Goal: Information Seeking & Learning: Find specific fact

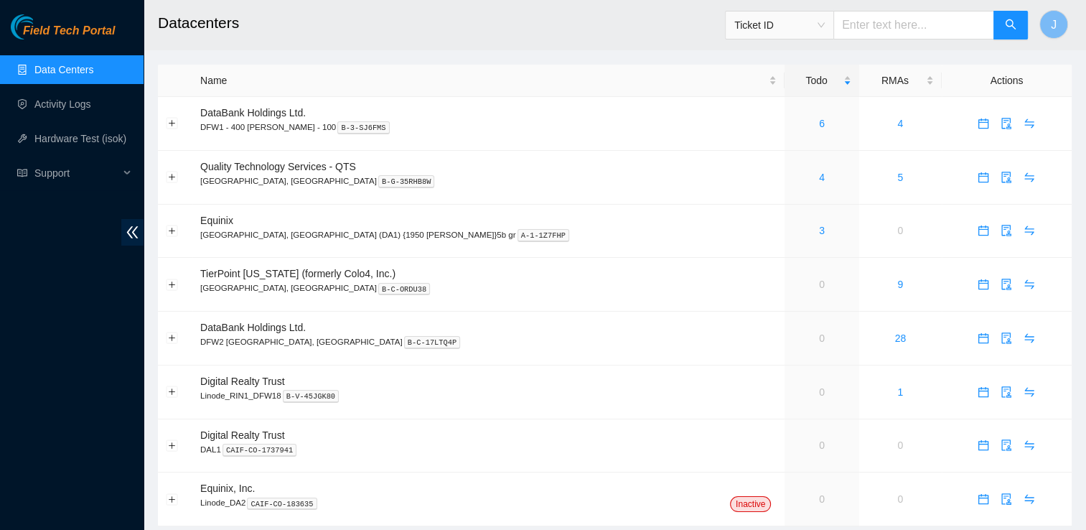
click at [93, 64] on link "Data Centers" at bounding box center [63, 69] width 59 height 11
click at [93, 65] on link "Data Centers" at bounding box center [63, 69] width 59 height 11
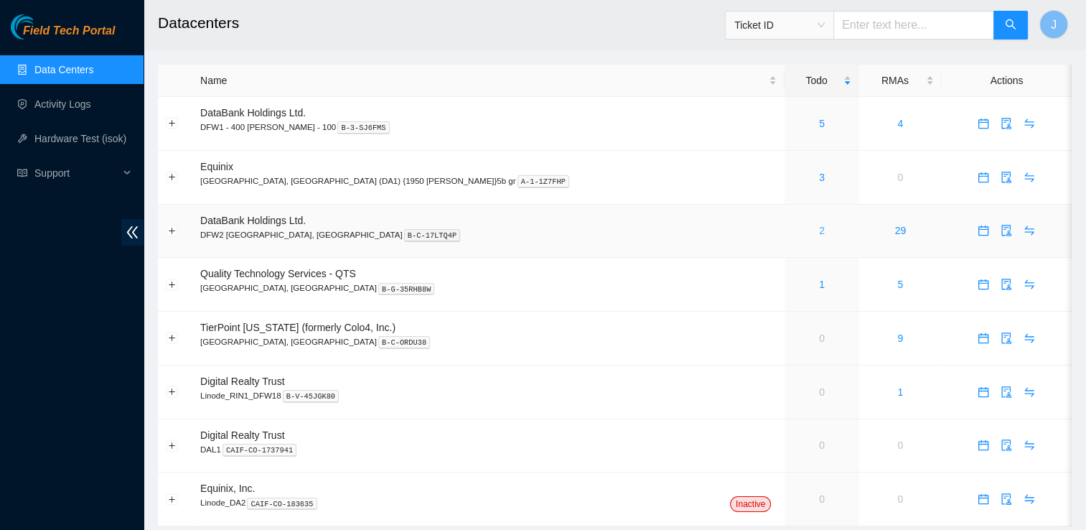
click at [819, 230] on link "2" at bounding box center [822, 230] width 6 height 11
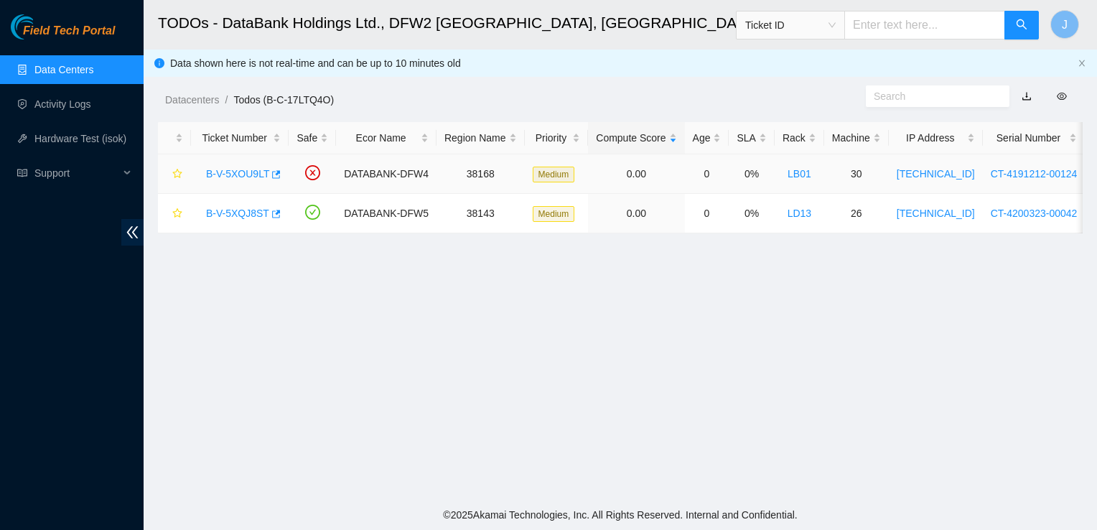
click at [238, 175] on link "B-V-5XOU9LT" at bounding box center [237, 173] width 63 height 11
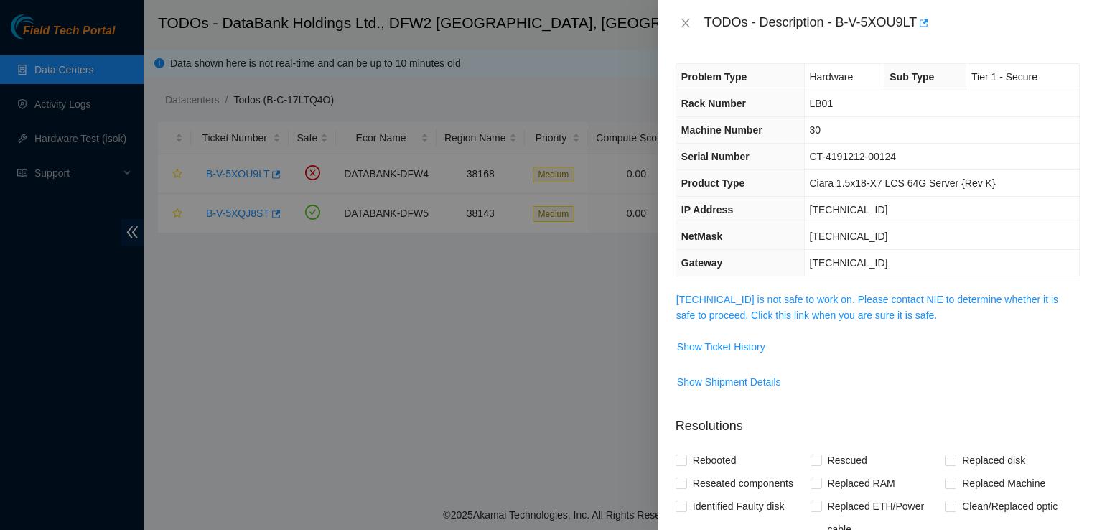
scroll to position [49, 0]
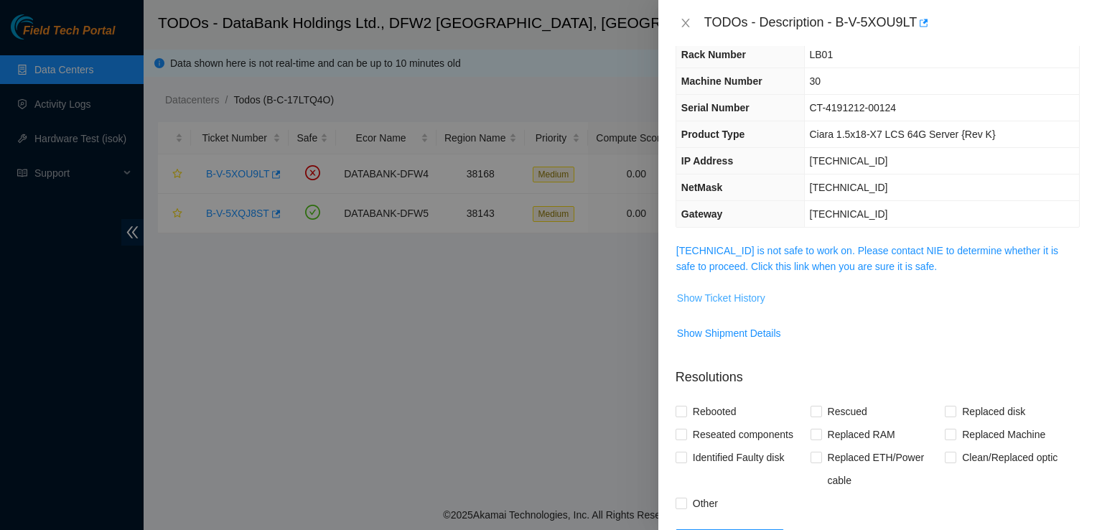
click at [749, 296] on span "Show Ticket History" at bounding box center [721, 298] width 88 height 16
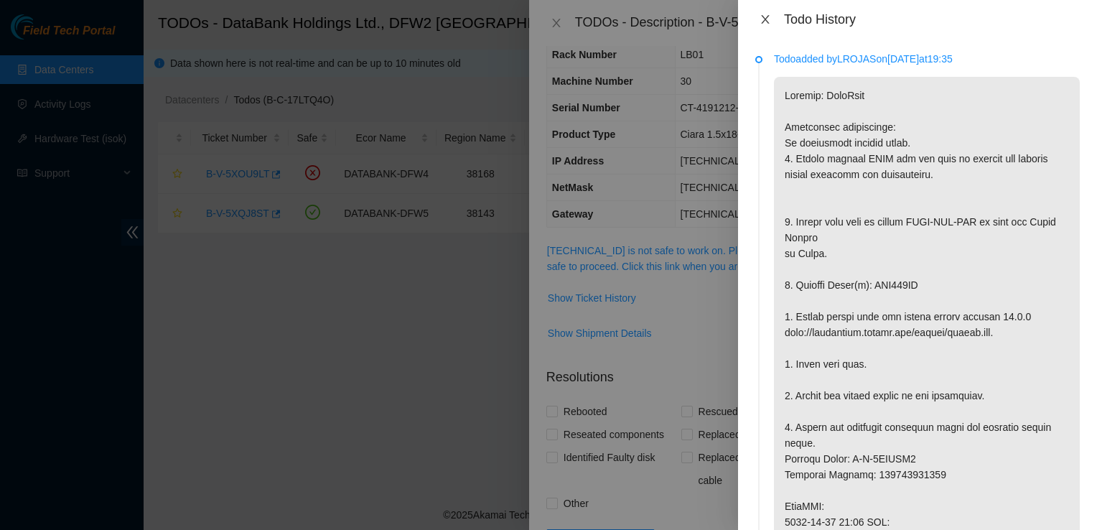
click at [769, 22] on icon "close" at bounding box center [764, 19] width 11 height 11
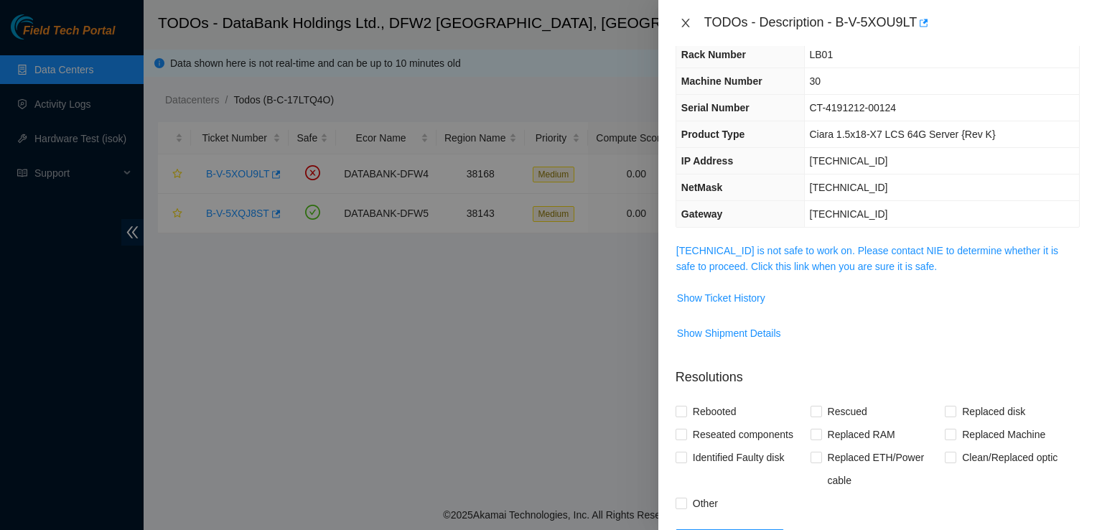
click at [692, 23] on button "Close" at bounding box center [685, 24] width 20 height 14
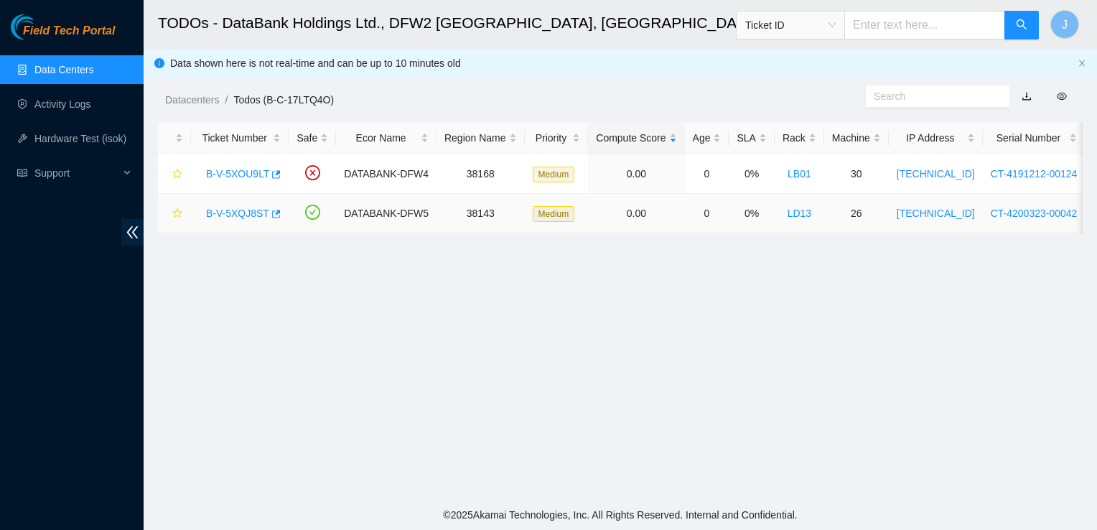
click at [242, 217] on link "B-V-5XQJ8ST" at bounding box center [237, 212] width 63 height 11
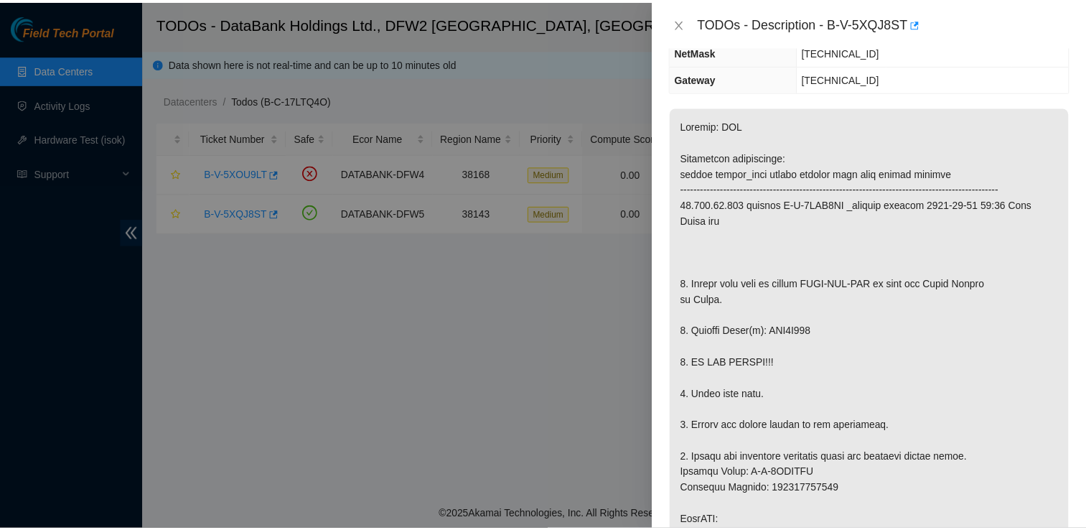
scroll to position [0, 0]
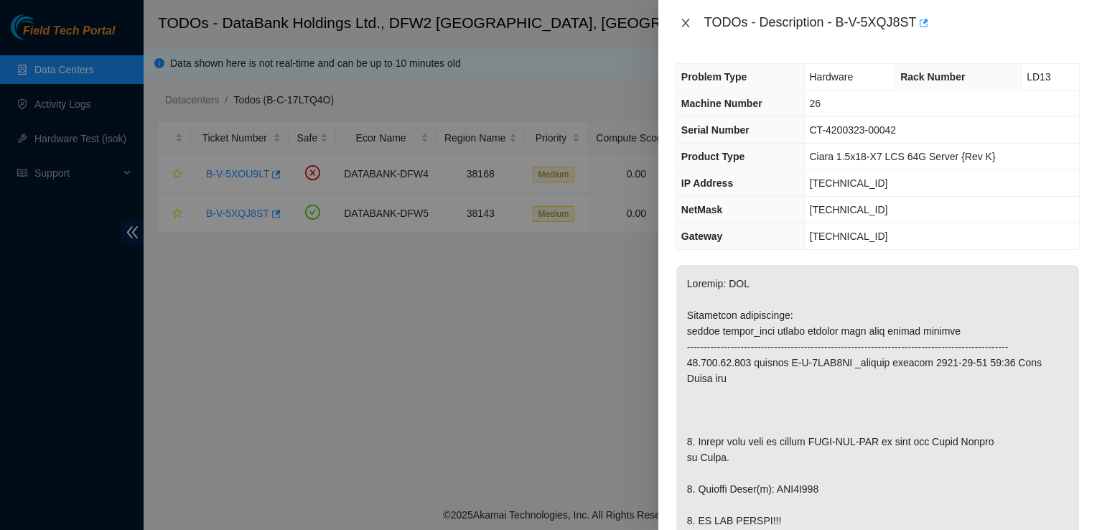
click at [686, 27] on icon "close" at bounding box center [685, 22] width 11 height 11
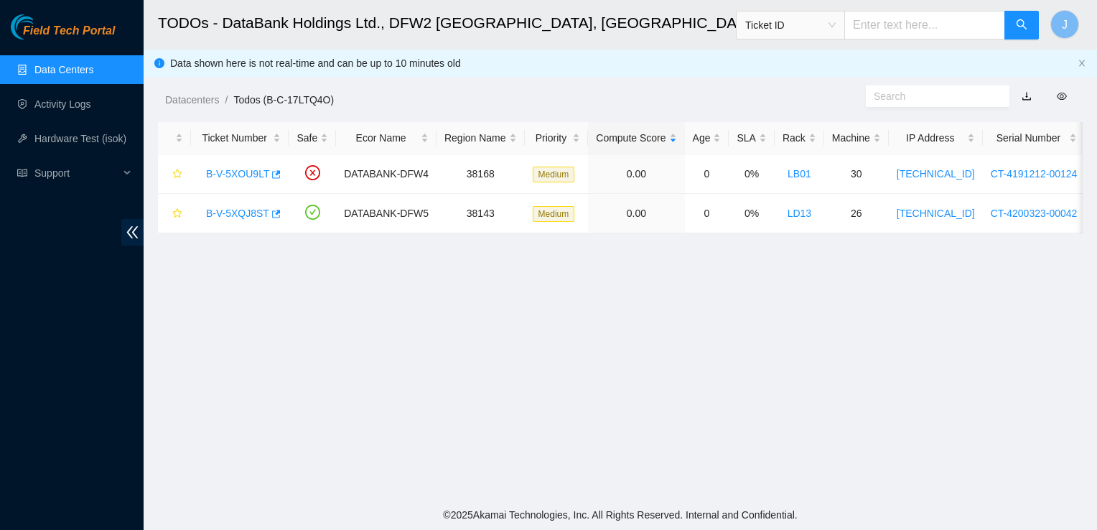
click at [66, 65] on link "Data Centers" at bounding box center [63, 69] width 59 height 11
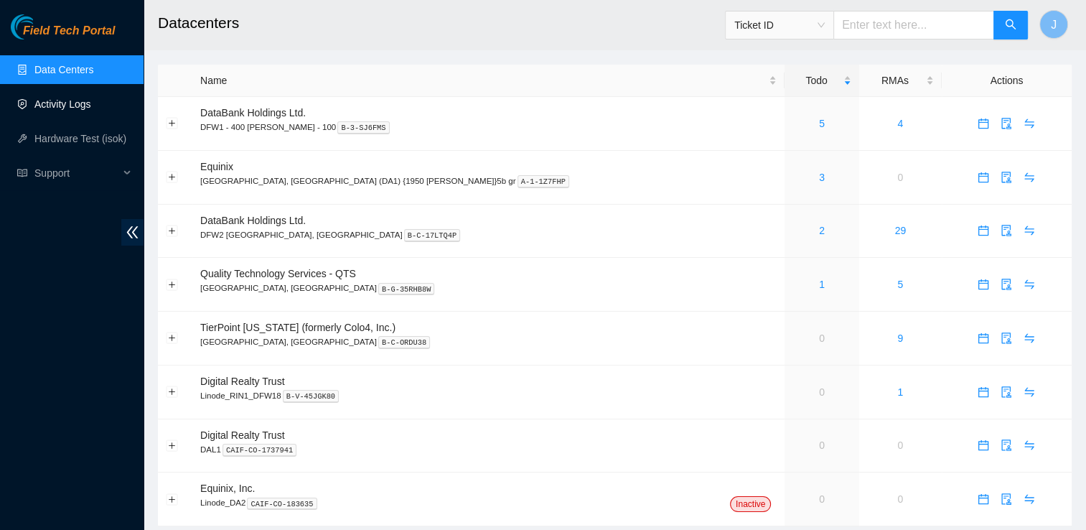
click at [86, 102] on link "Activity Logs" at bounding box center [62, 103] width 57 height 11
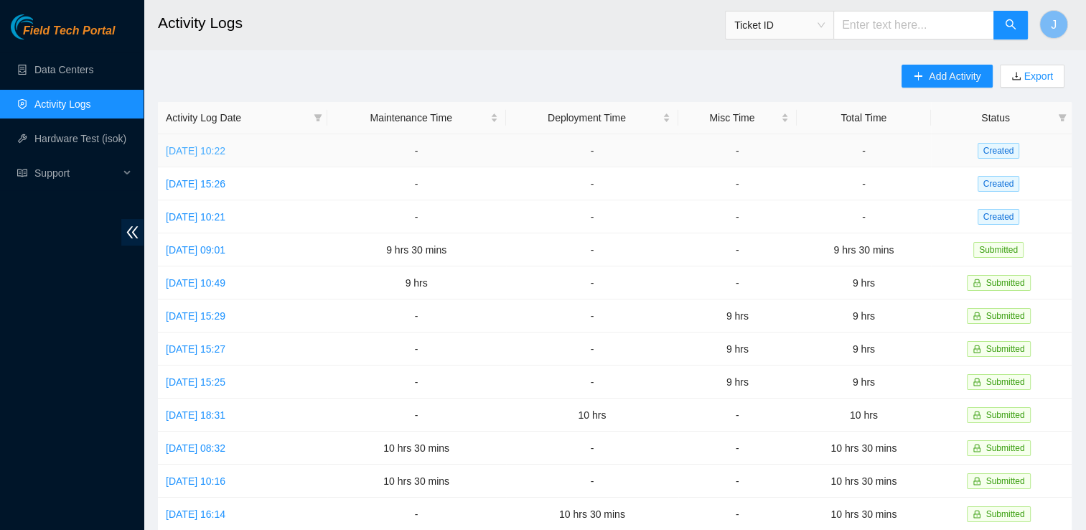
click at [225, 154] on link "[DATE] 10:22" at bounding box center [196, 150] width 60 height 11
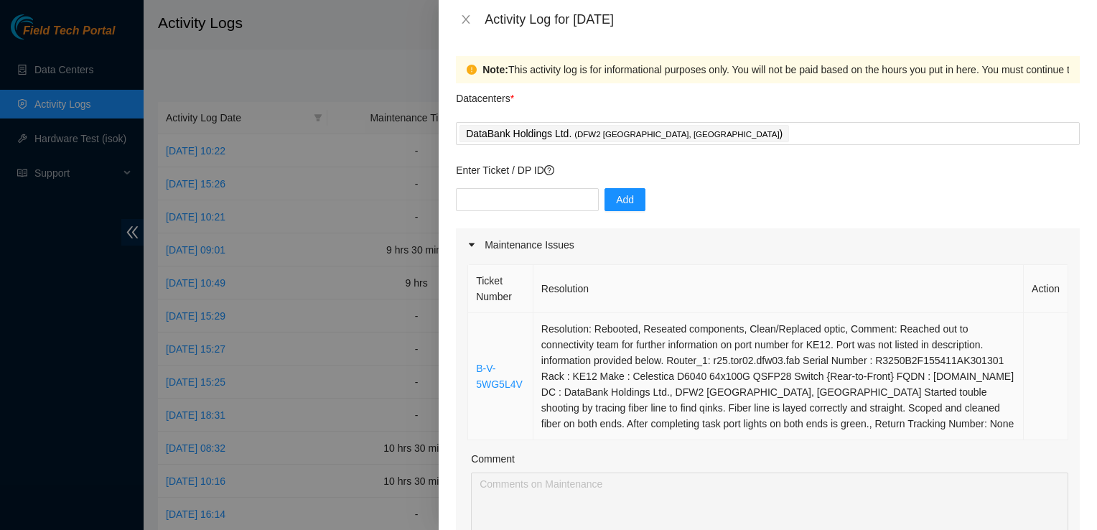
drag, startPoint x: 622, startPoint y: 437, endPoint x: 537, endPoint y: 328, distance: 138.5
click at [537, 328] on td "Resolution: Rebooted, Reseated components, Clean/Replaced optic, Comment: Reach…" at bounding box center [778, 376] width 490 height 127
click at [923, 432] on td "Resolution: Rebooted, Reseated components, Clean/Replaced optic, Comment: Reach…" at bounding box center [778, 376] width 490 height 127
click at [907, 424] on td "Resolution: Rebooted, Reseated components, Clean/Replaced optic, Comment: Reach…" at bounding box center [778, 376] width 490 height 127
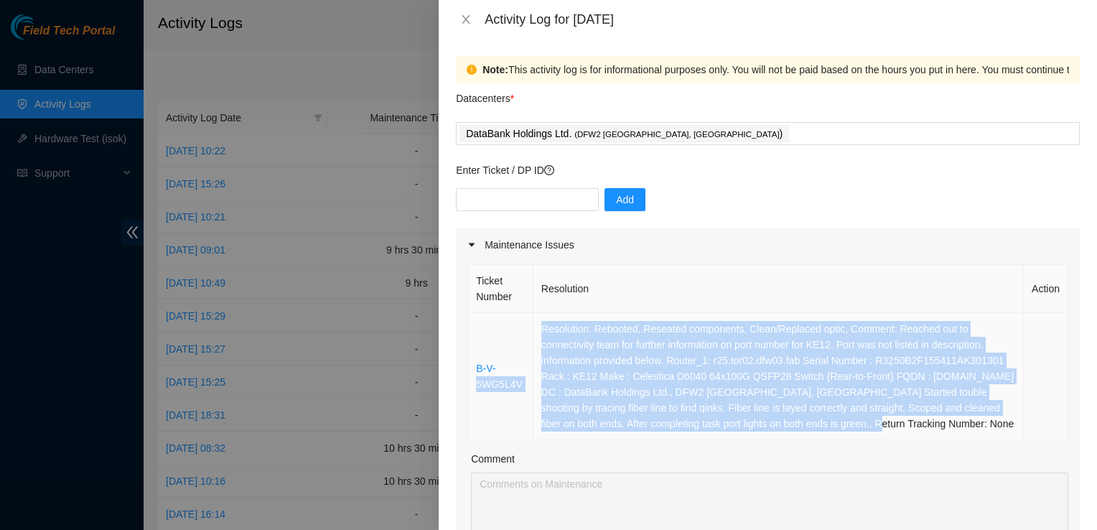
drag, startPoint x: 907, startPoint y: 424, endPoint x: 528, endPoint y: 321, distance: 392.8
click at [528, 321] on tr "B-V-5WG5L4V Resolution: Rebooted, Reseated components, Clean/Replaced optic, Co…" at bounding box center [768, 376] width 600 height 127
copy tr "5WG5L4V Resolution: Rebooted, Reseated components, Clean/Replaced optic, Commen…"
click at [462, 14] on icon "close" at bounding box center [465, 19] width 11 height 11
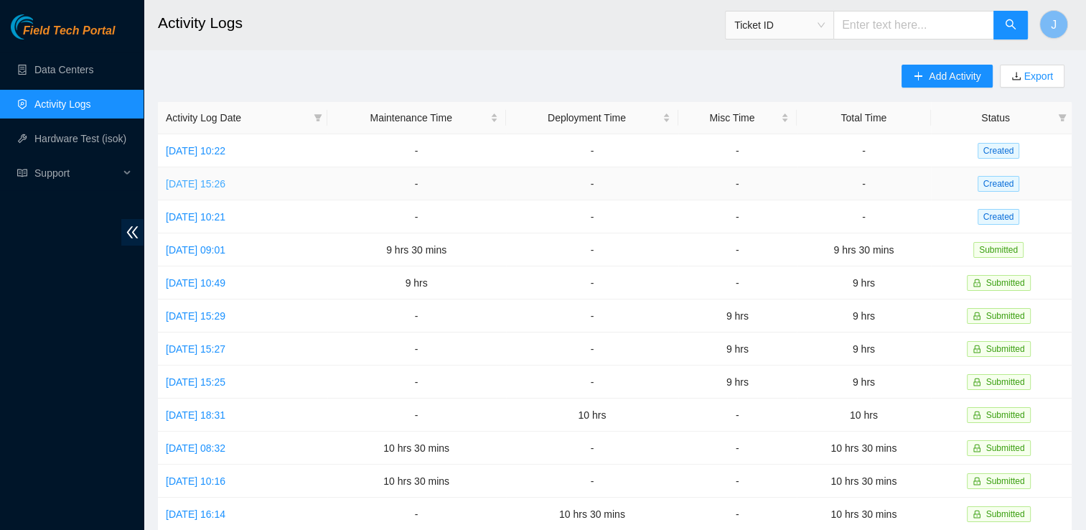
click at [192, 188] on link "[DATE] 15:26" at bounding box center [196, 183] width 60 height 11
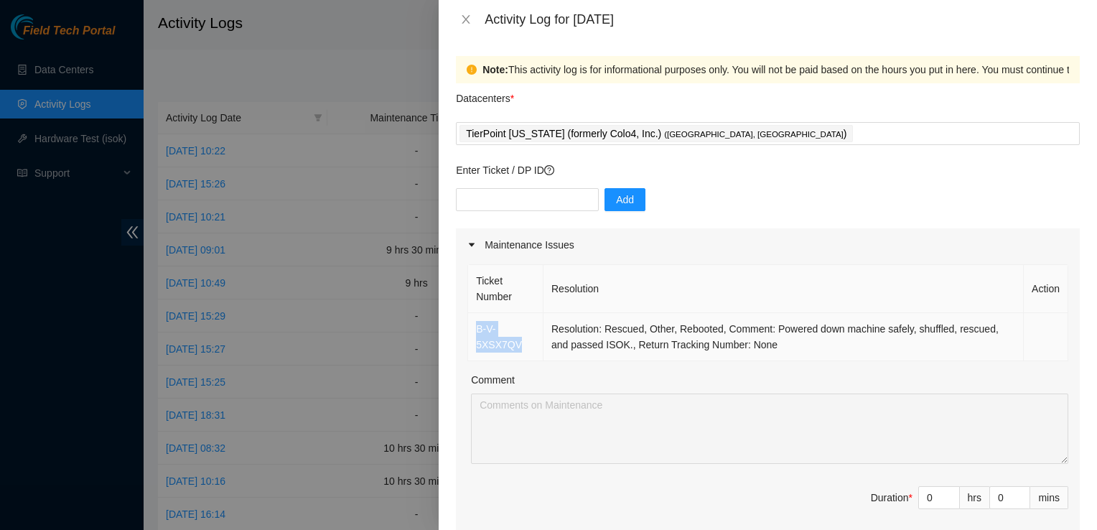
drag, startPoint x: 521, startPoint y: 343, endPoint x: 472, endPoint y: 329, distance: 51.6
click at [472, 329] on td "B-V-5XSX7QV" at bounding box center [505, 337] width 75 height 48
copy link "B-V-5XSX7QV"
click at [679, 282] on th "Resolution" at bounding box center [783, 289] width 480 height 48
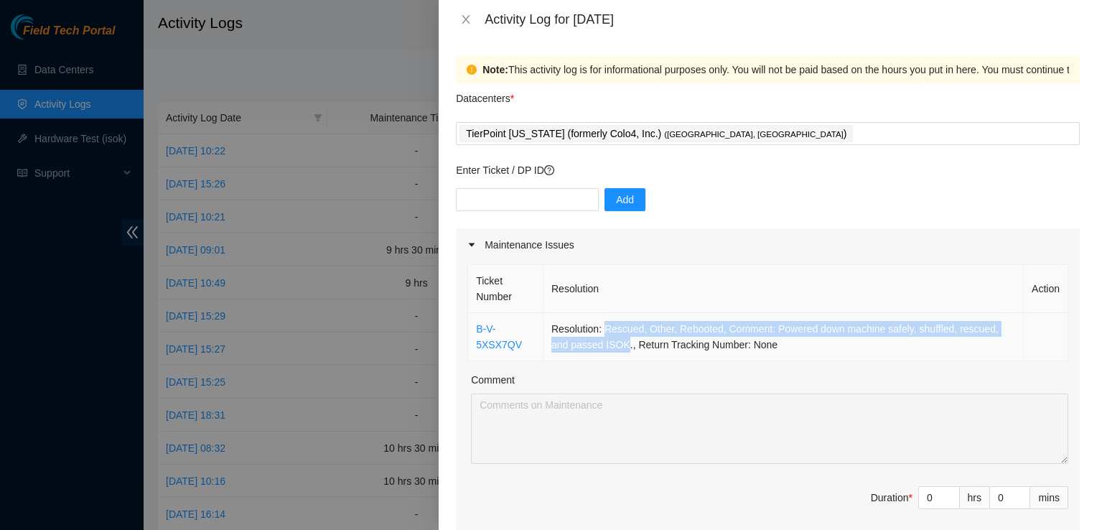
drag, startPoint x: 625, startPoint y: 344, endPoint x: 605, endPoint y: 330, distance: 24.7
click at [605, 330] on td "Resolution: Rescued, Other, Rebooted, Comment: Powered down machine safely, shu…" at bounding box center [783, 337] width 480 height 48
copy td "Rescued, Other, Rebooted, Comment: Powered down machine safely, shuffled, rescu…"
click at [465, 16] on icon "close" at bounding box center [465, 19] width 11 height 11
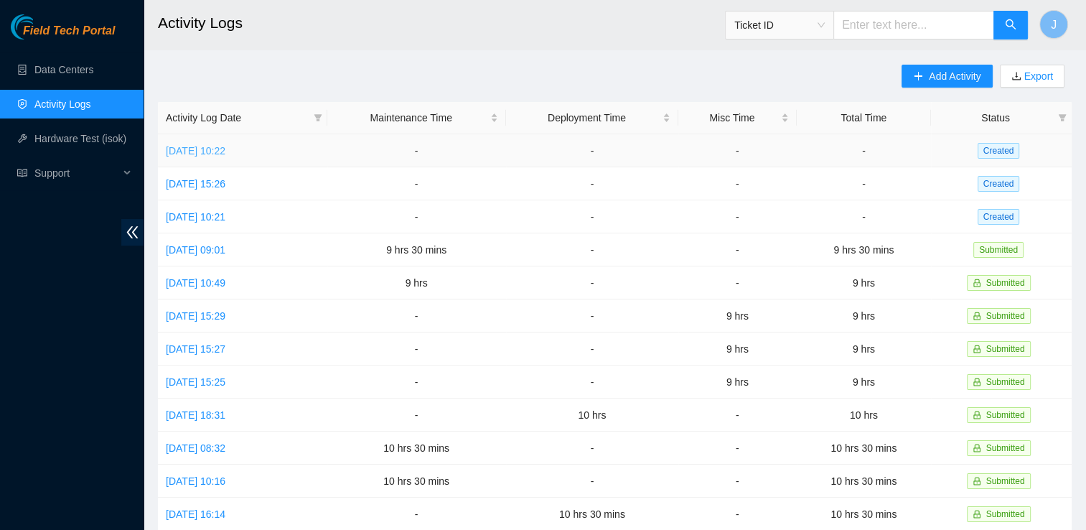
click at [197, 154] on link "[DATE] 10:22" at bounding box center [196, 150] width 60 height 11
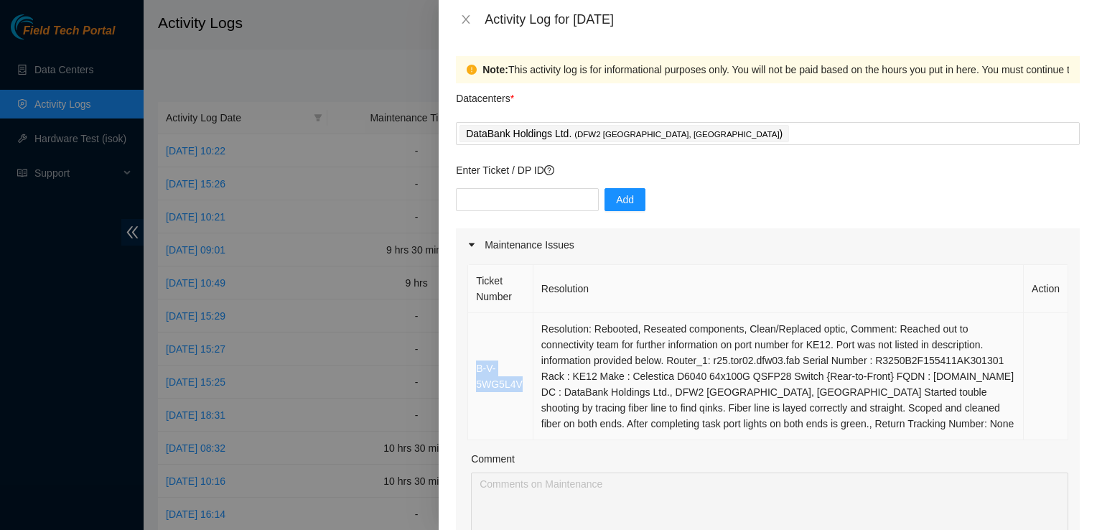
drag, startPoint x: 522, startPoint y: 388, endPoint x: 468, endPoint y: 378, distance: 55.3
click at [468, 378] on td "B-V-5WG5L4V" at bounding box center [500, 376] width 65 height 127
copy link "B-V-5WG5L4V"
click at [464, 22] on icon "close" at bounding box center [466, 19] width 8 height 9
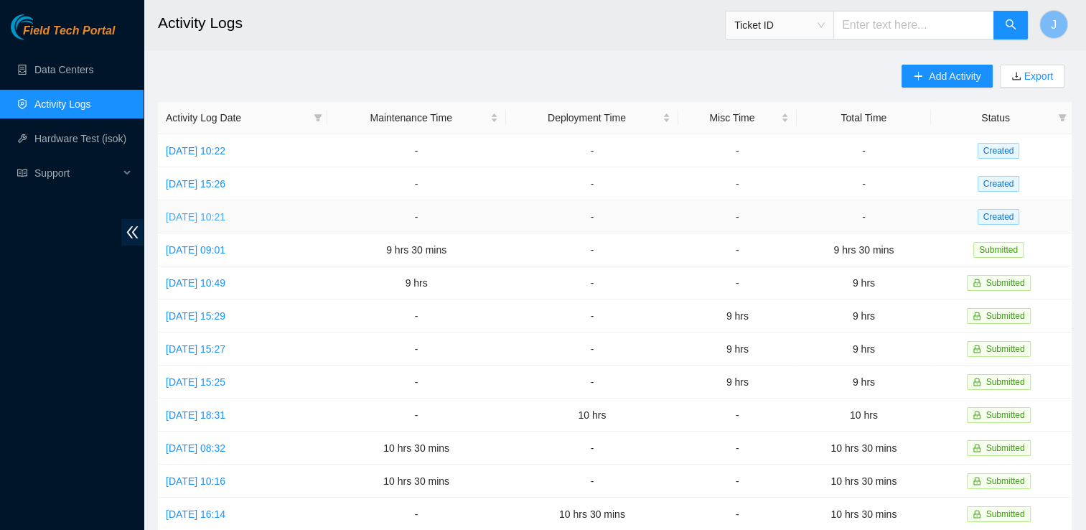
click at [179, 222] on link "[DATE] 10:21" at bounding box center [196, 216] width 60 height 11
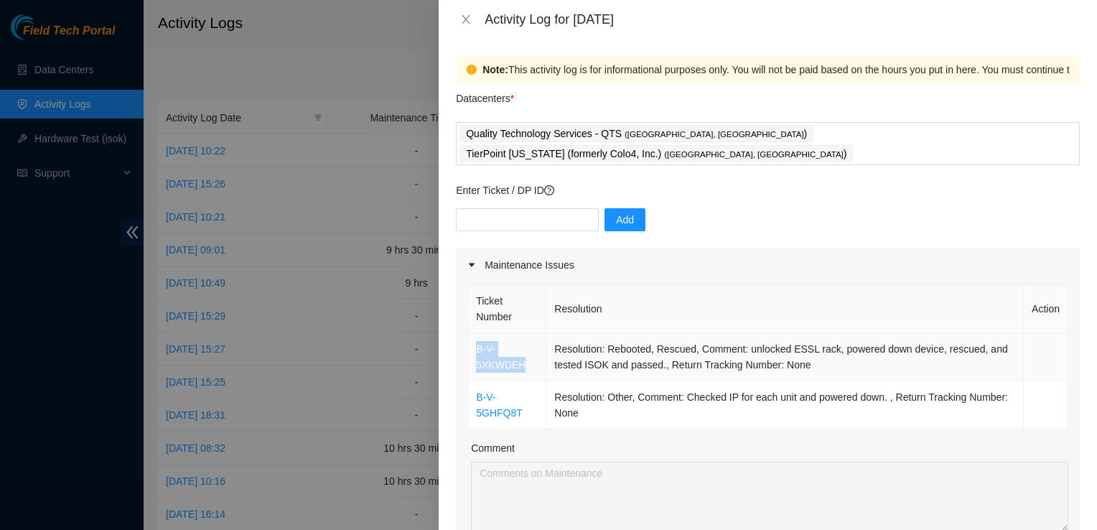
drag, startPoint x: 529, startPoint y: 342, endPoint x: 474, endPoint y: 330, distance: 56.6
click at [474, 333] on td "B-V-5XKWDEH" at bounding box center [507, 357] width 78 height 48
copy link "B-V-5XKWDEH"
click at [726, 292] on th "Resolution" at bounding box center [784, 309] width 477 height 48
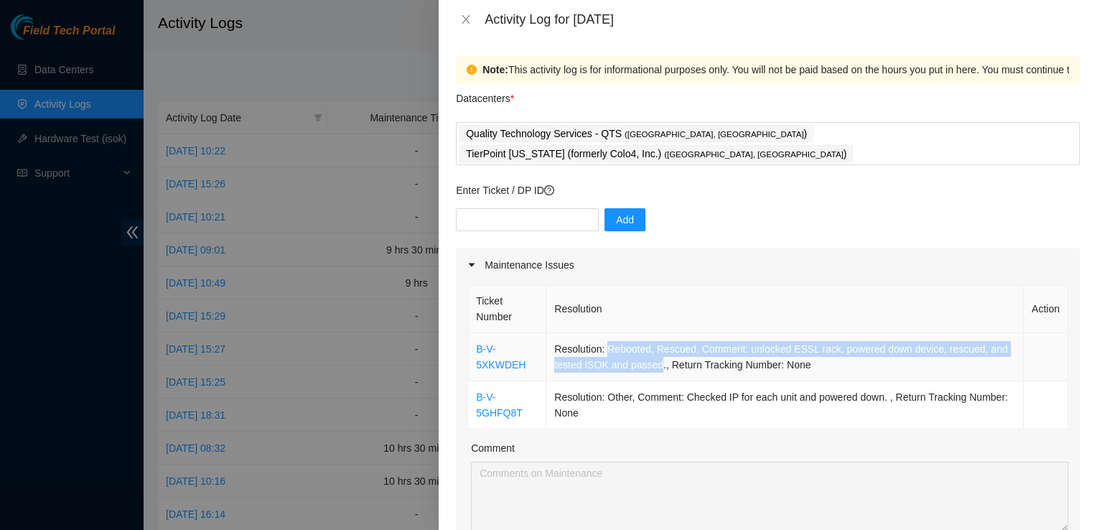
drag, startPoint x: 656, startPoint y: 347, endPoint x: 603, endPoint y: 330, distance: 55.8
click at [603, 333] on td "Resolution: Rebooted, Rescued, Comment: unlocked ESSL rack, powered down device…" at bounding box center [784, 357] width 477 height 48
copy td "Rebooted, Rescued, Comment: unlocked ESSL rack, powered down device, rescued, a…"
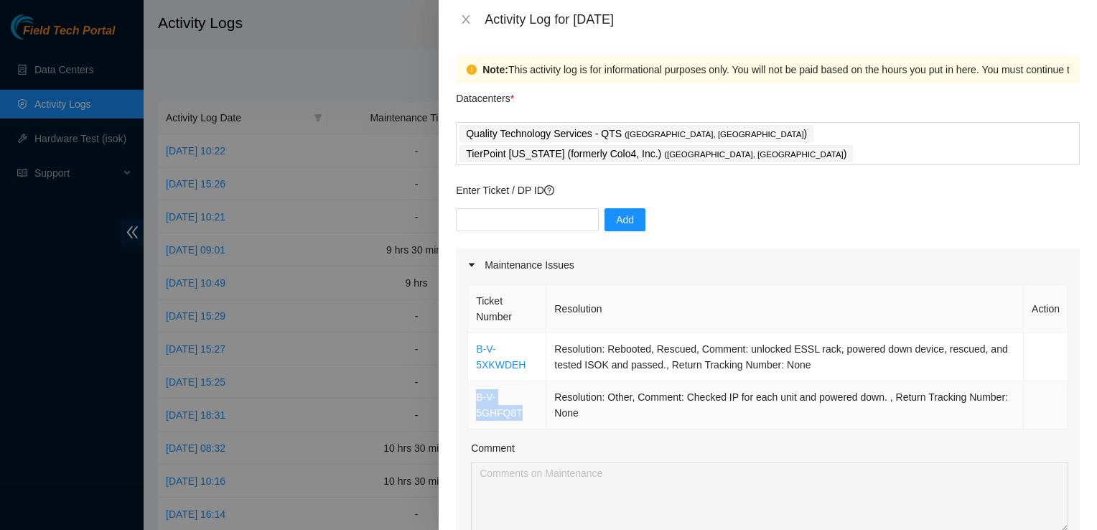
drag, startPoint x: 523, startPoint y: 393, endPoint x: 472, endPoint y: 378, distance: 53.1
click at [472, 381] on td "B-V-5GHFQ8T" at bounding box center [507, 405] width 78 height 48
copy link "B-V-5GHFQ8T"
click at [734, 381] on td "Resolution: Other, Comment: Checked IP for each unit and powered down. , Return…" at bounding box center [784, 405] width 477 height 48
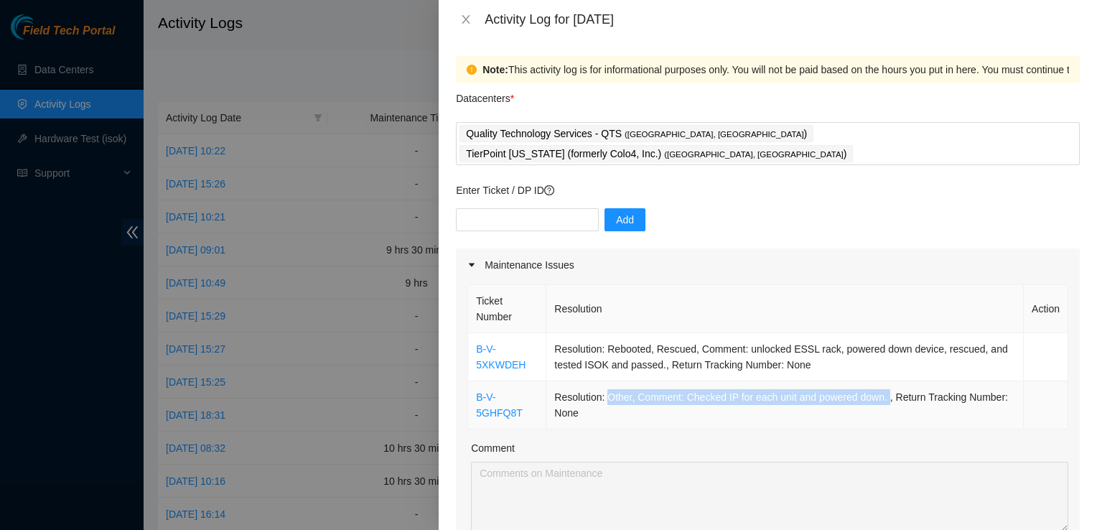
drag, startPoint x: 882, startPoint y: 376, endPoint x: 605, endPoint y: 383, distance: 277.1
click at [605, 383] on td "Resolution: Other, Comment: Checked IP for each unit and powered down. , Return…" at bounding box center [784, 405] width 477 height 48
copy td "Other, Comment: Checked IP for each unit and powered down."
click at [463, 21] on icon "close" at bounding box center [465, 19] width 11 height 11
